Goal: Information Seeking & Learning: Learn about a topic

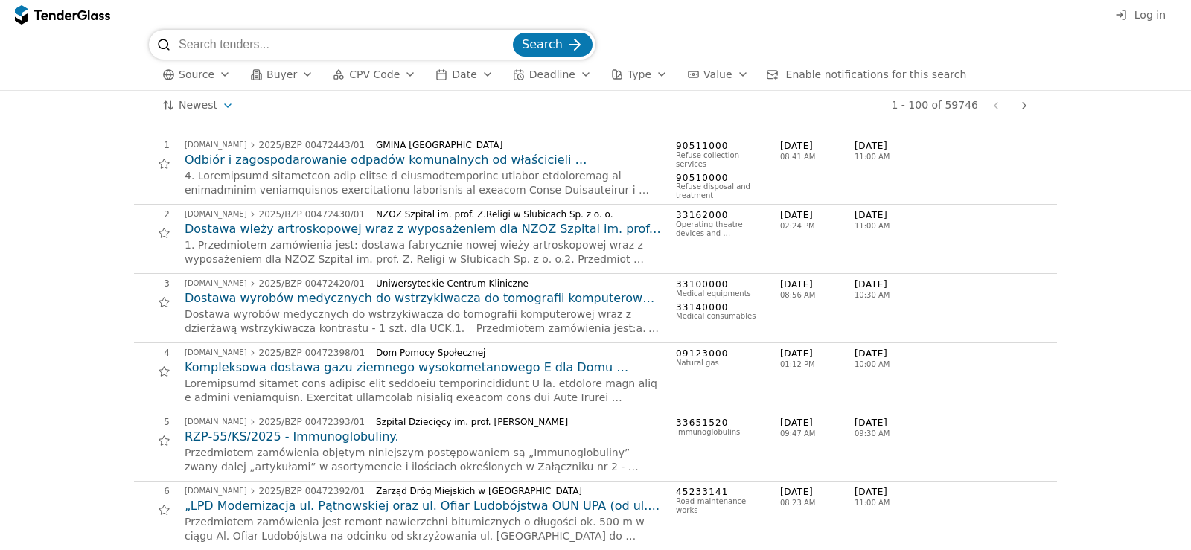
click at [1149, 9] on span "Log in" at bounding box center [1149, 15] width 31 height 12
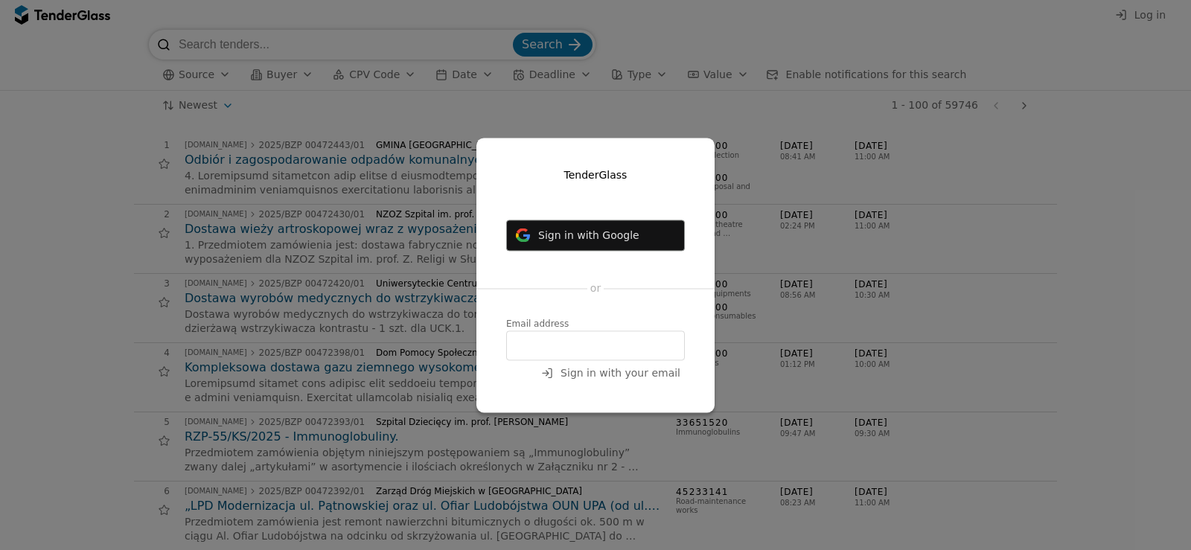
click at [547, 342] on input "email" at bounding box center [595, 345] width 179 height 30
type input "[EMAIL_ADDRESS][DOMAIN_NAME]"
click at [664, 376] on span "Sign in with your email" at bounding box center [620, 373] width 120 height 12
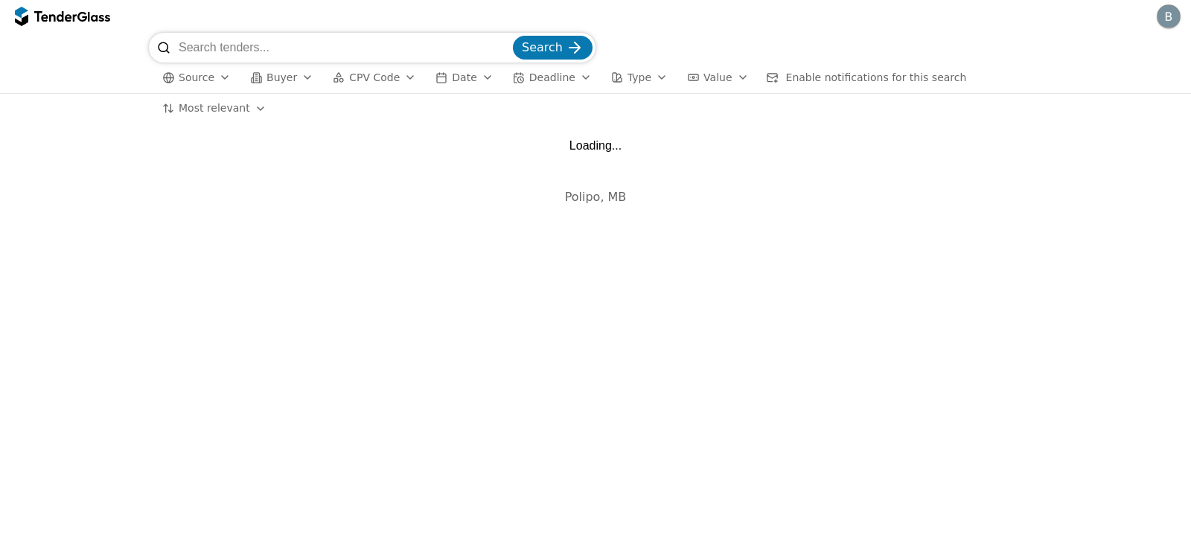
click at [211, 80] on button "Source" at bounding box center [196, 77] width 80 height 19
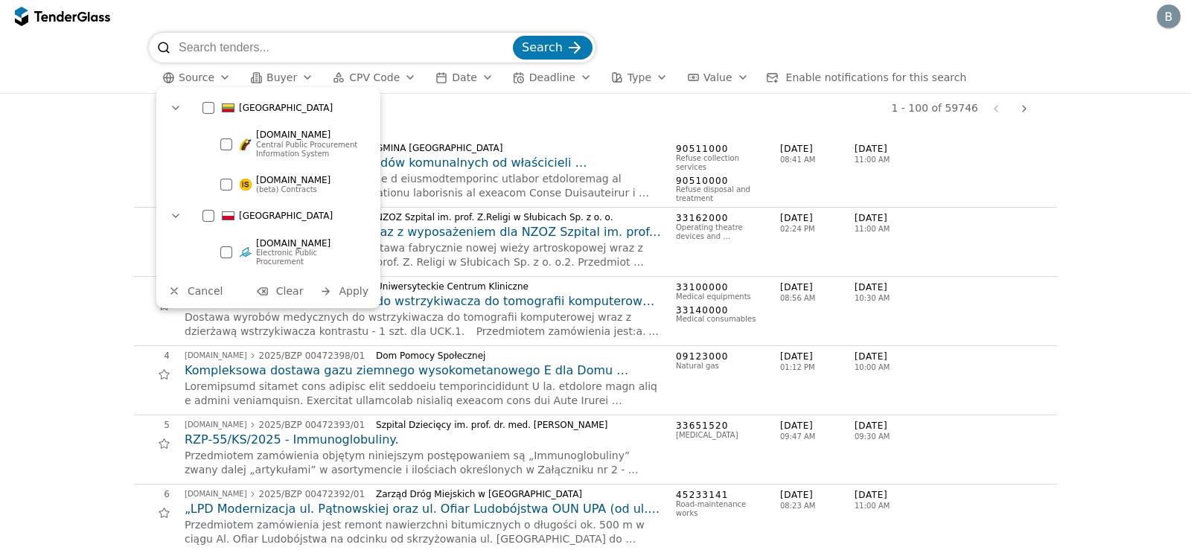
click at [223, 144] on div at bounding box center [226, 144] width 12 height 12
click at [358, 285] on span "Apply" at bounding box center [354, 291] width 30 height 12
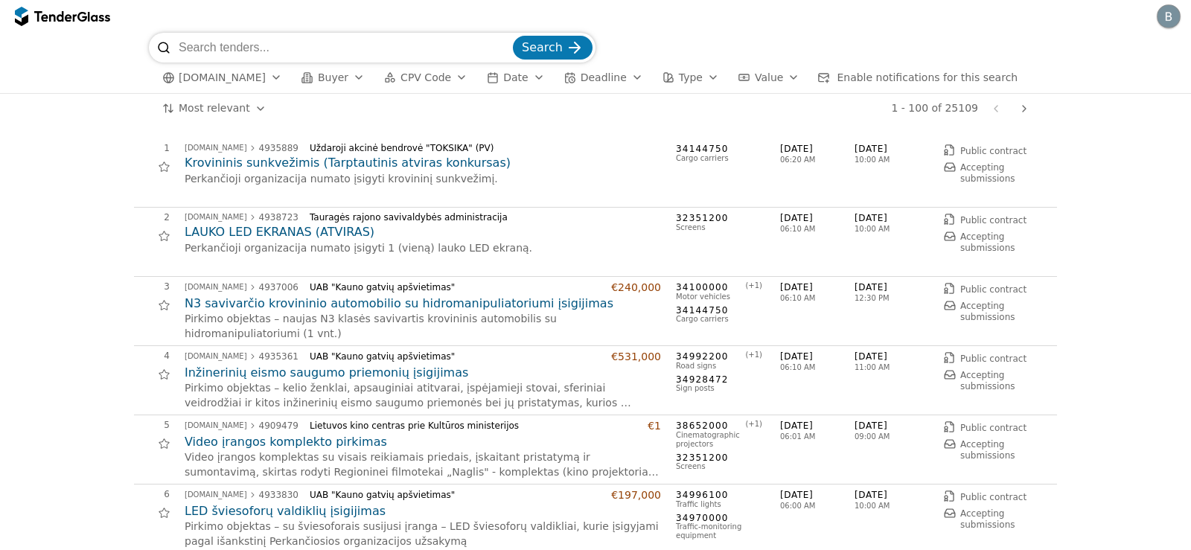
click at [441, 80] on div "button" at bounding box center [462, 77] width 42 height 39
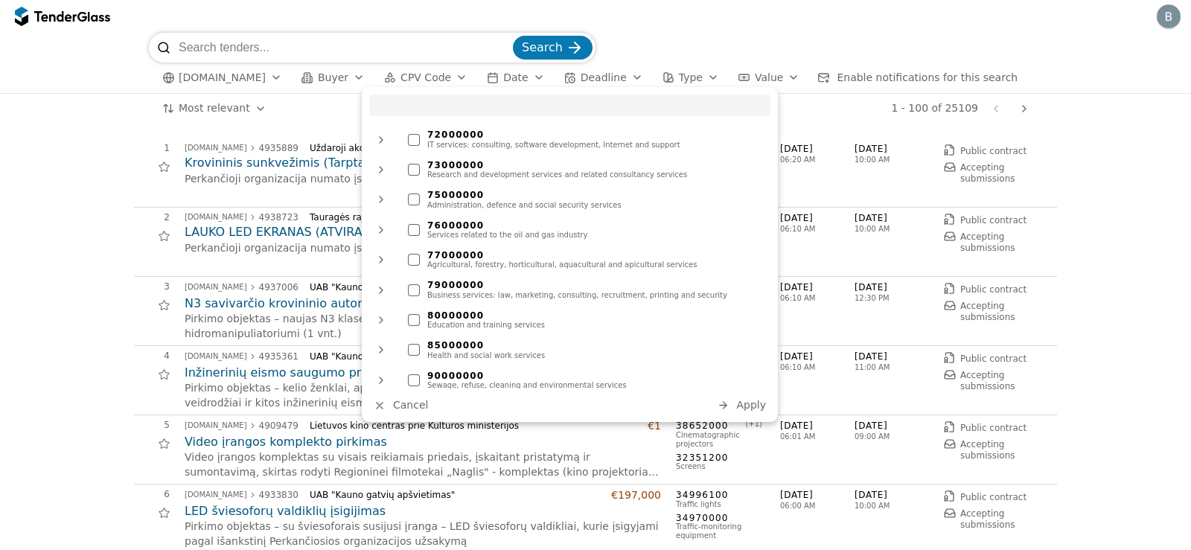
scroll to position [1097, 0]
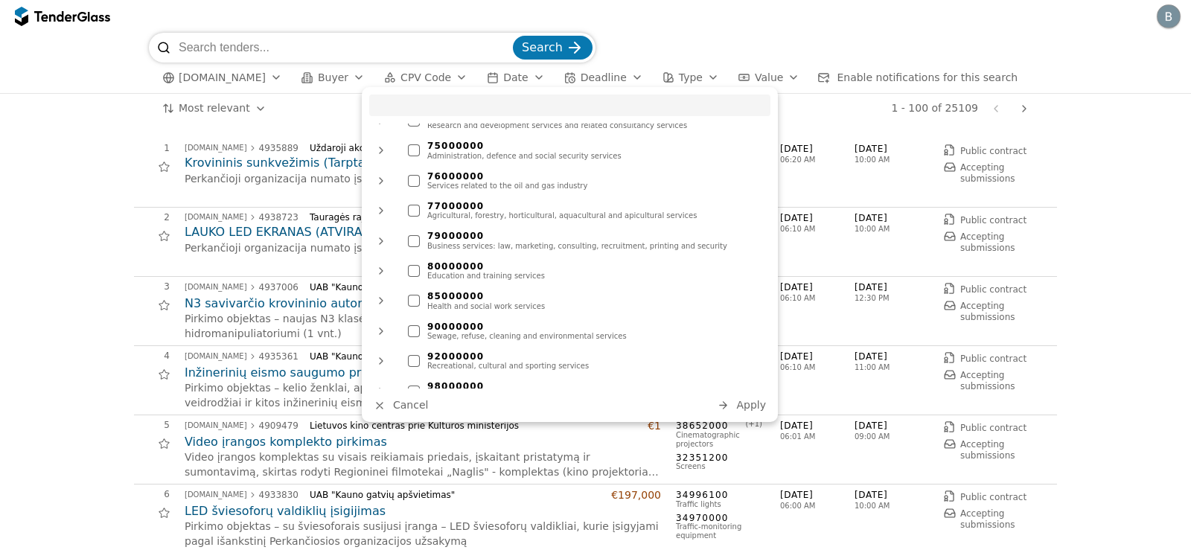
click at [454, 231] on div "79000000" at bounding box center [595, 236] width 336 height 10
click at [750, 403] on span "Apply" at bounding box center [751, 405] width 30 height 12
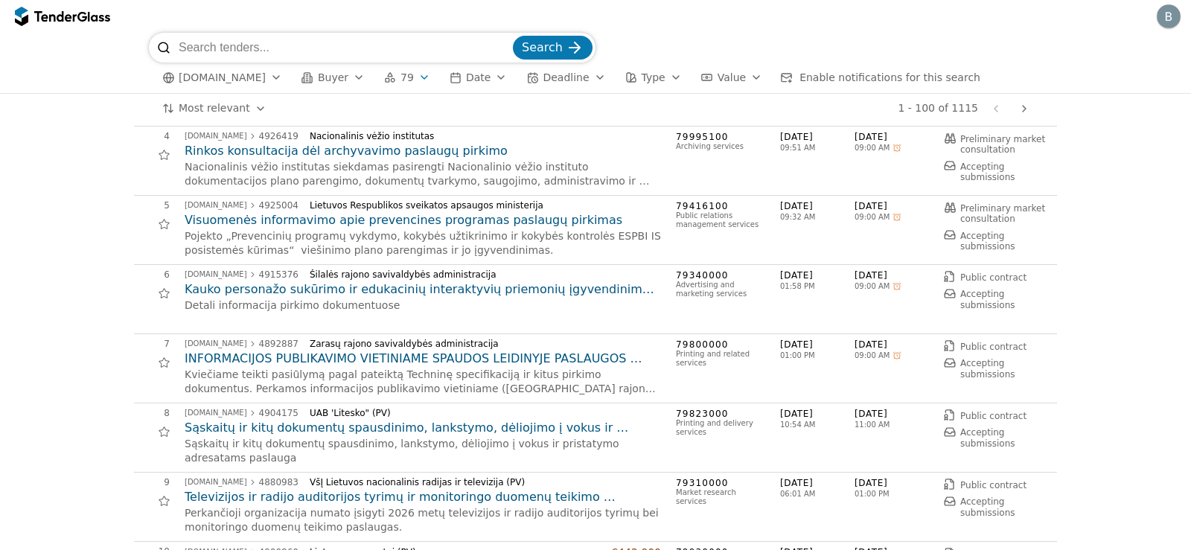
scroll to position [223, 0]
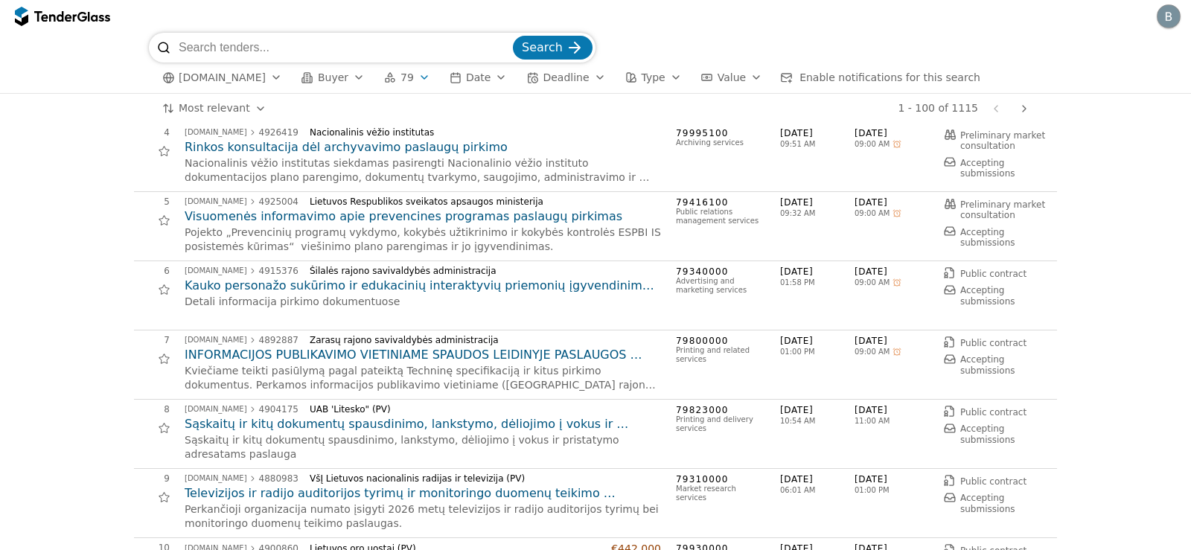
click at [275, 218] on h2 "Visuomenės informavimo apie prevencines programas paslaugų pirkimas" at bounding box center [423, 216] width 476 height 16
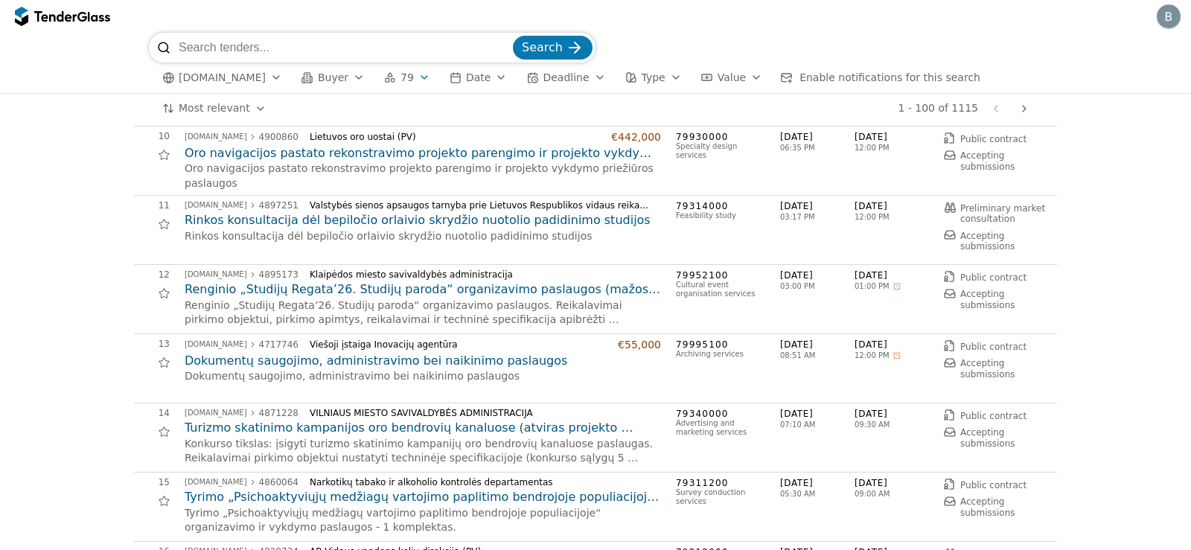
scroll to position [724, 0]
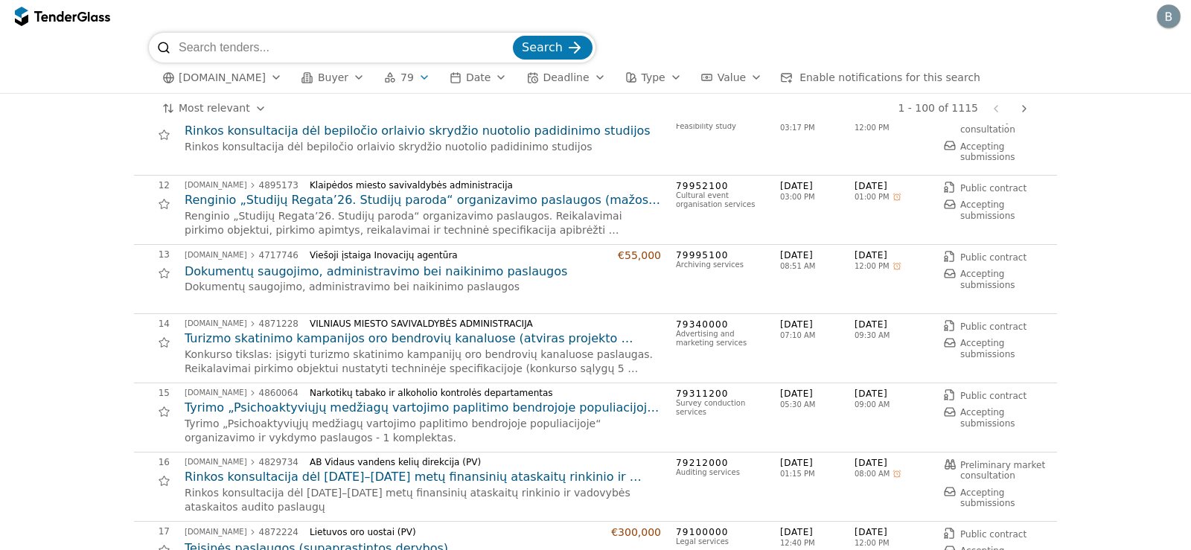
click at [567, 338] on h2 "Turizmo skatinimo kampanijos oro bendrovių kanaluose (atviras projekto konkursa…" at bounding box center [423, 338] width 476 height 16
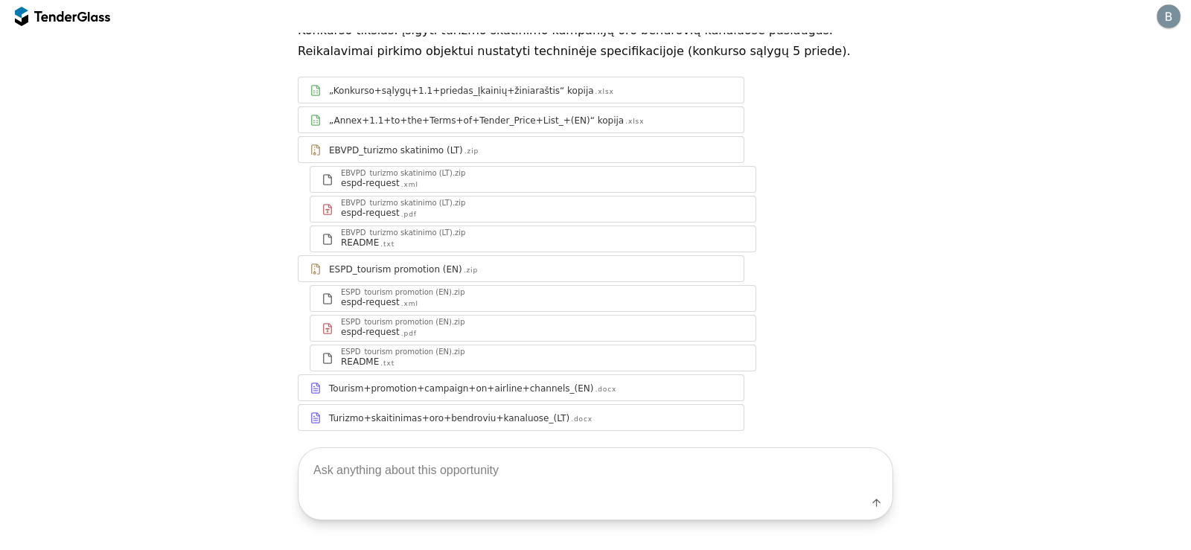
scroll to position [201, 0]
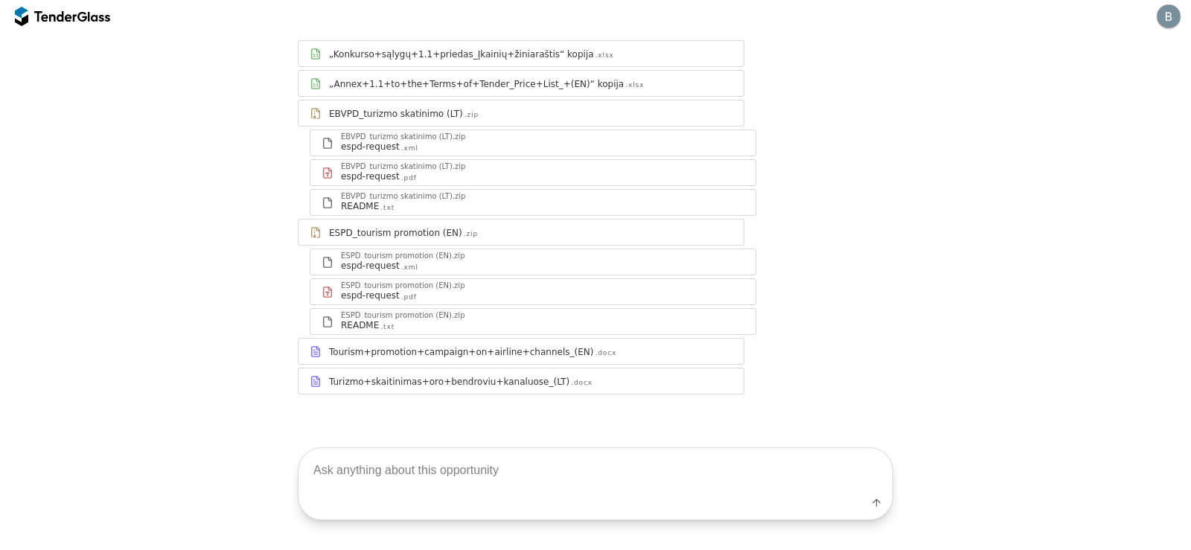
click at [532, 380] on div "Turizmo+skaitinimas+oro+bendroviu+kanaluose_(LT)" at bounding box center [449, 382] width 240 height 12
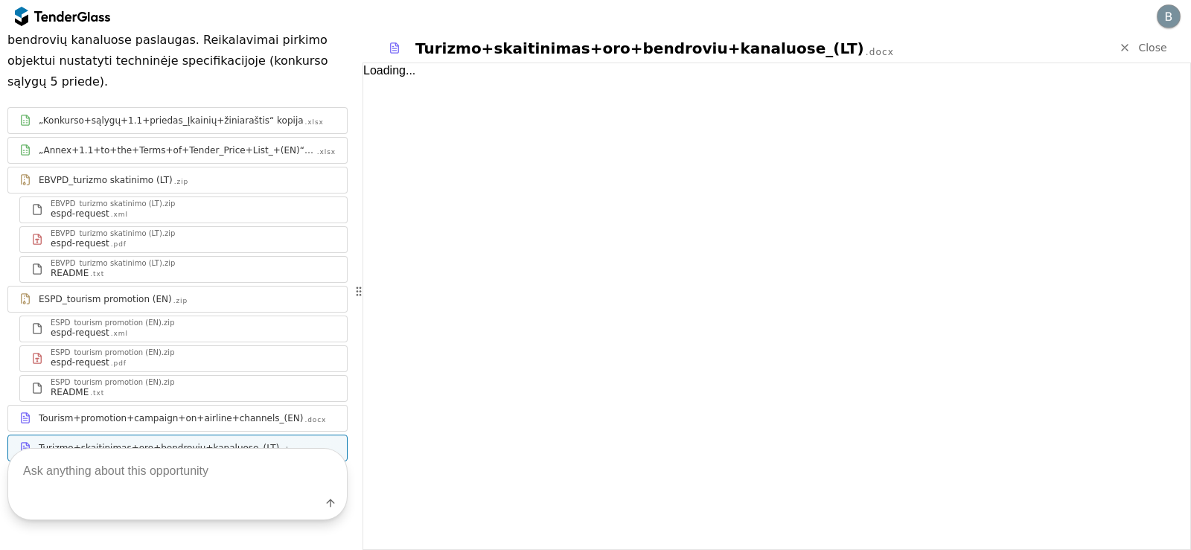
scroll to position [261, 0]
